Goal: Transaction & Acquisition: Download file/media

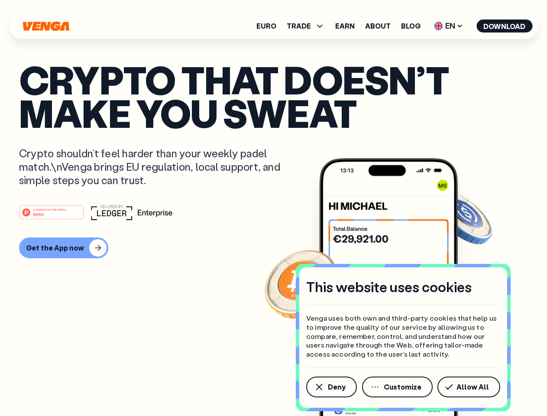
click at [273, 208] on div "#1 PRODUCT OF THE MONTH Web3" at bounding box center [273, 213] width 509 height 16
click at [331, 387] on span "Deny" at bounding box center [337, 386] width 18 height 7
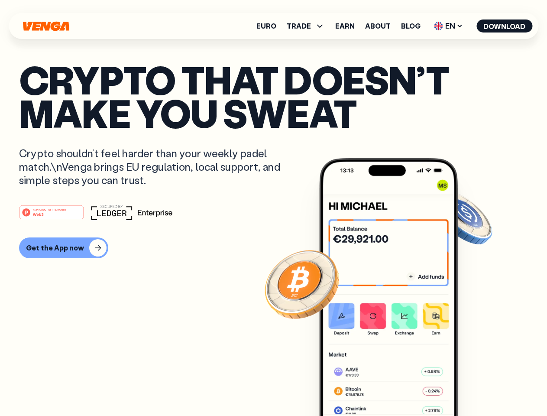
click at [398, 387] on img at bounding box center [388, 303] width 139 height 290
click at [471, 387] on article "Crypto that doesn’t make you sweat Crypto shouldn’t feel harder than your weekl…" at bounding box center [273, 225] width 509 height 325
click at [309, 26] on span "TRADE" at bounding box center [299, 26] width 24 height 7
click at [449, 26] on span "EN" at bounding box center [448, 26] width 35 height 14
click at [505, 26] on button "Download" at bounding box center [505, 25] width 56 height 13
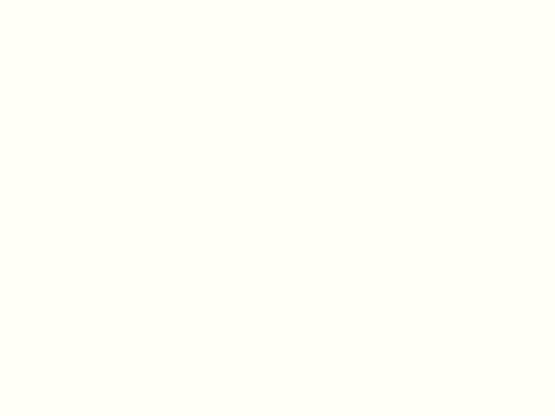
click at [62, 0] on html "This website uses cookies Venga uses both own and third-party cookies that help…" at bounding box center [277, 0] width 555 height 0
click at [53, 0] on html "This website uses cookies Venga uses both own and third-party cookies that help…" at bounding box center [277, 0] width 555 height 0
